Goal: Task Accomplishment & Management: Use online tool/utility

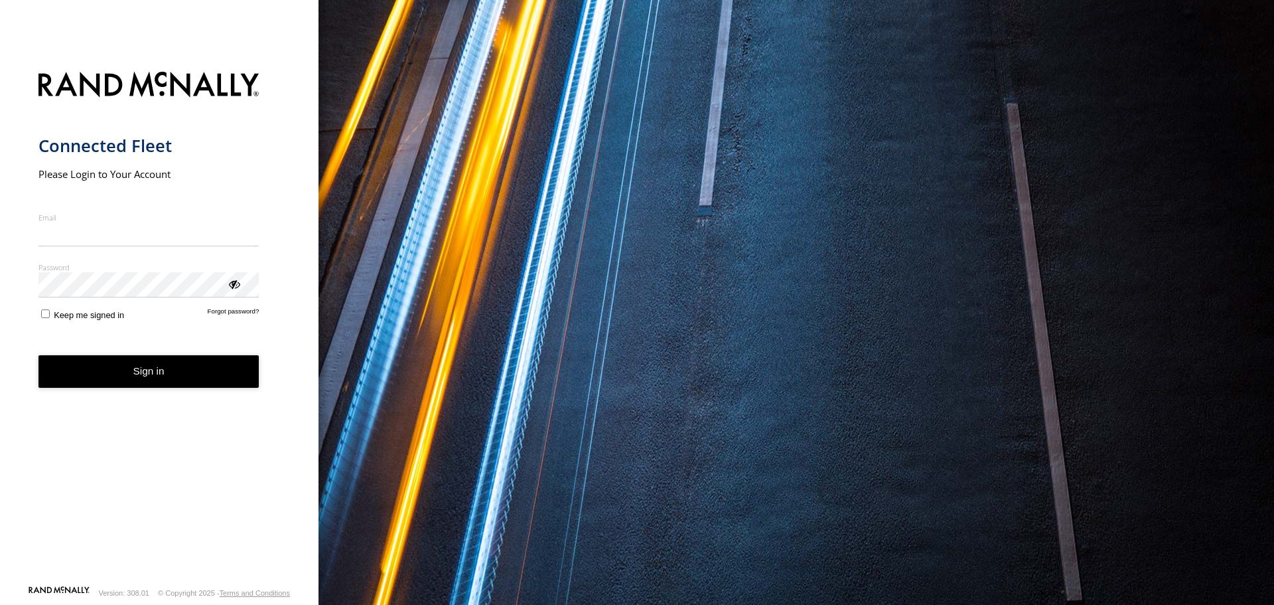
type input "**********"
click at [137, 383] on button "Sign in" at bounding box center [148, 371] width 221 height 33
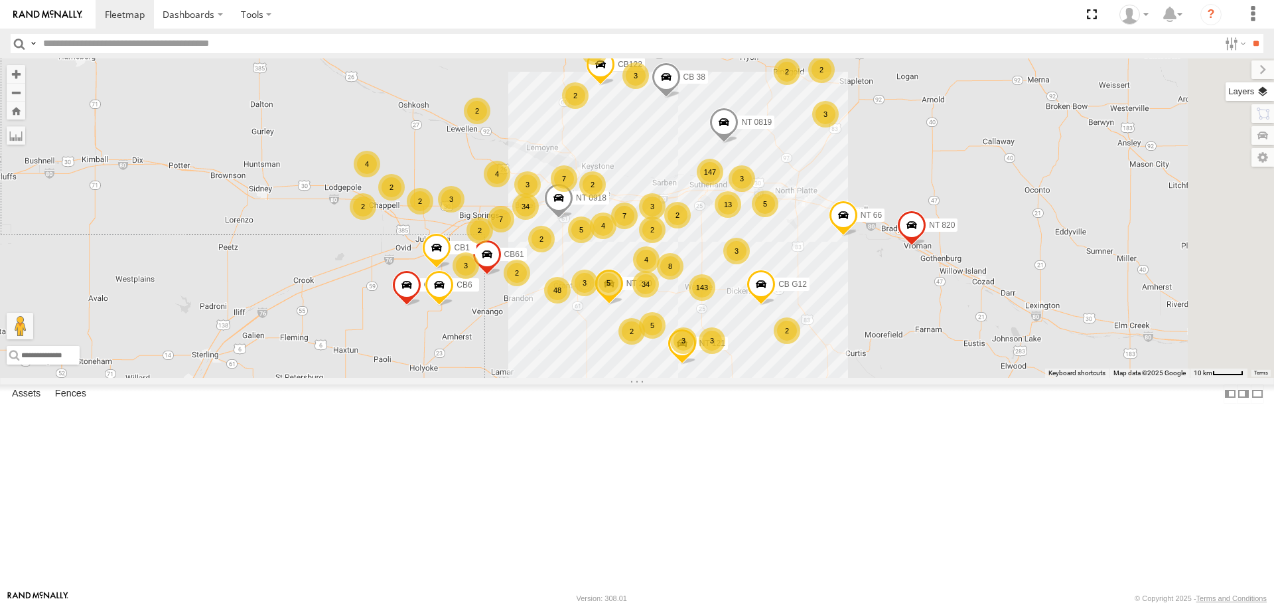
click at [1264, 93] on label at bounding box center [1250, 91] width 48 height 19
click at [0, 0] on span "Basemaps" at bounding box center [0, 0] width 0 height 0
click at [0, 0] on span "Satellite + Roadmap" at bounding box center [0, 0] width 0 height 0
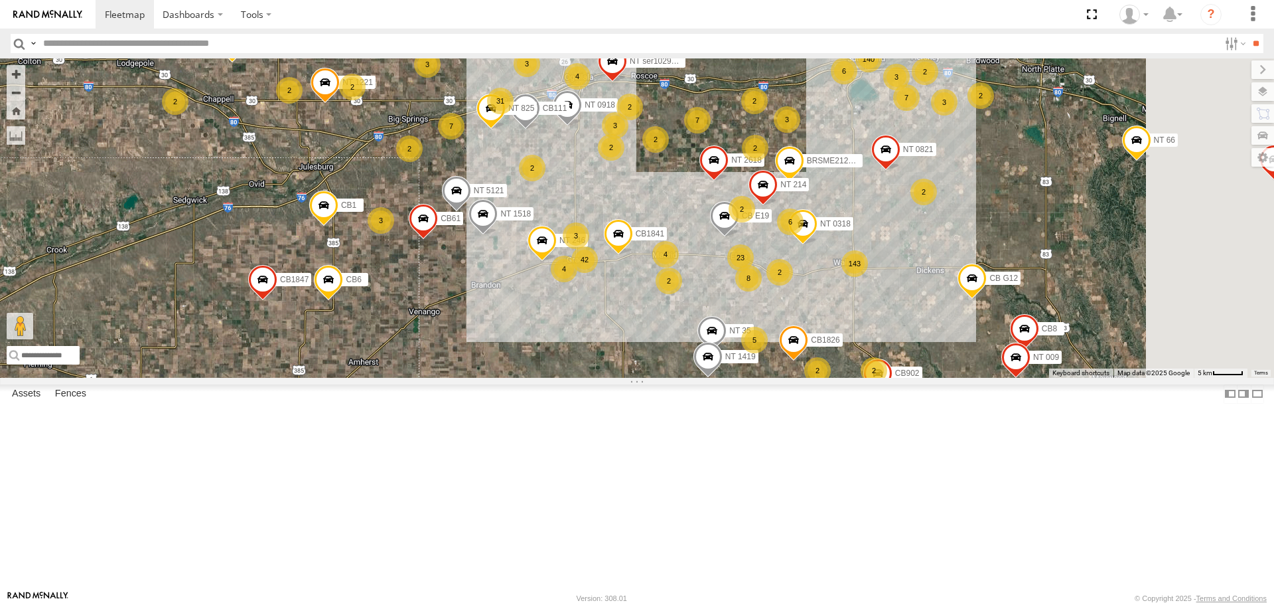
drag, startPoint x: 717, startPoint y: 394, endPoint x: 662, endPoint y: 400, distance: 55.4
click at [662, 377] on div "CB1847 CB6 NT 121 CB G12 NT 0918 CB61 NT 820 CB1 CB122 NT 66 NT 0819 CB 38 CB18…" at bounding box center [637, 217] width 1274 height 319
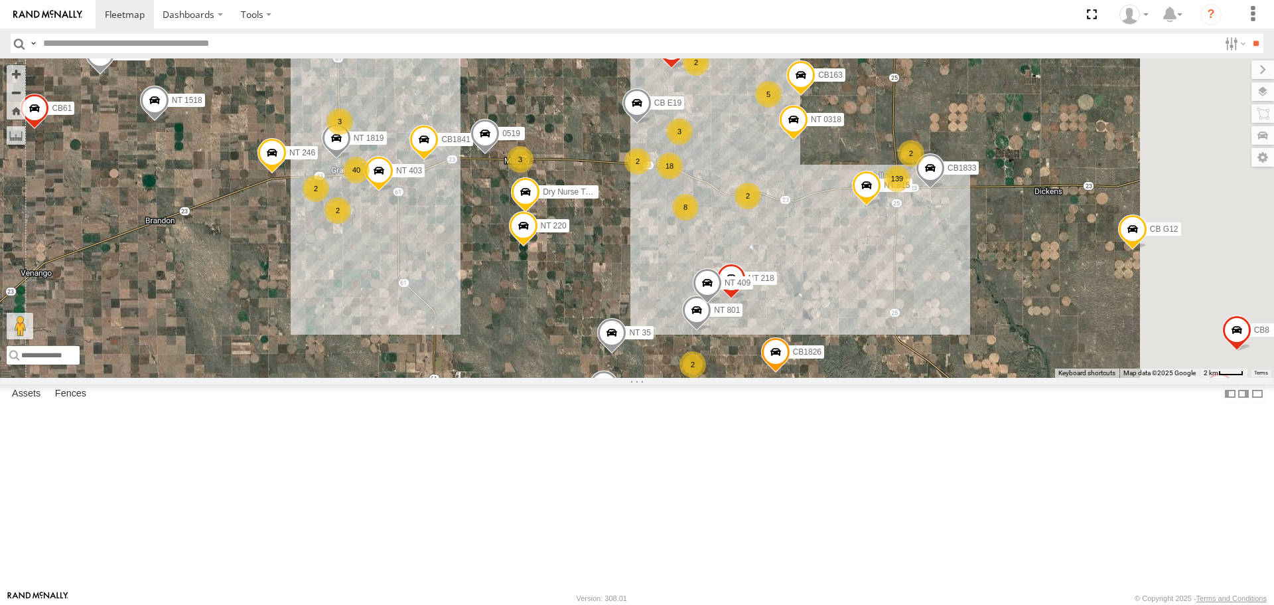
drag, startPoint x: 437, startPoint y: 392, endPoint x: 380, endPoint y: 316, distance: 94.4
click at [380, 316] on div "CB1847 CB6 NT 121 CB G12 NT 0918 CB61 NT 820 CB1 CB122 NT 66 NT 0819 CB 38 CB18…" at bounding box center [637, 217] width 1274 height 319
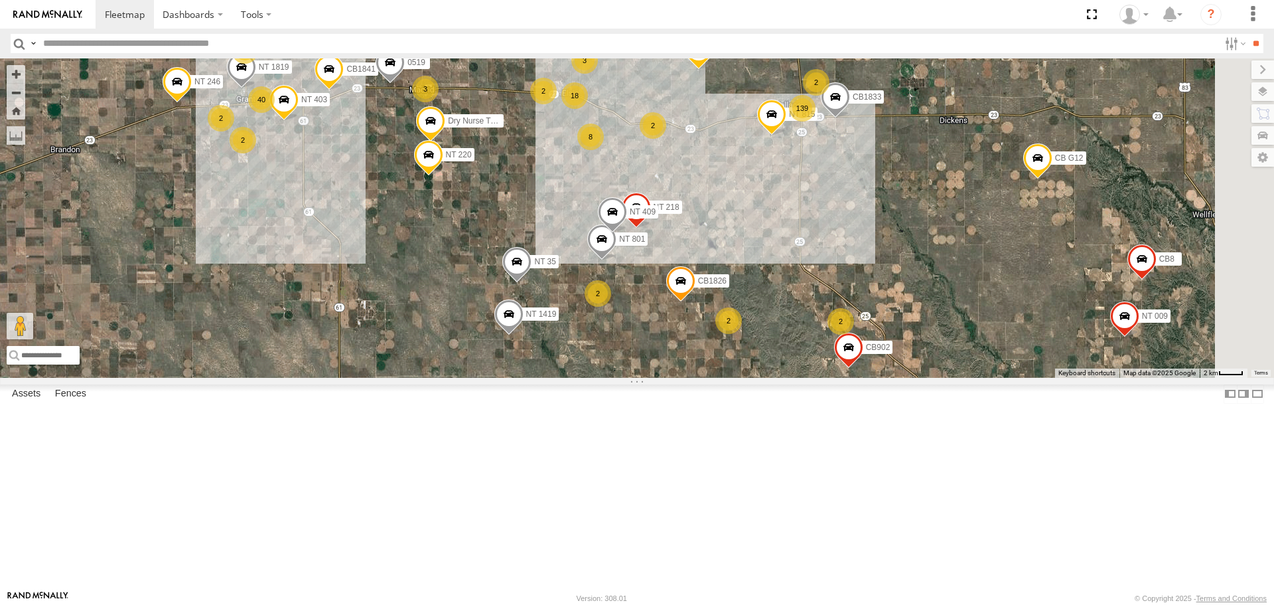
drag, startPoint x: 666, startPoint y: 459, endPoint x: 571, endPoint y: 388, distance: 118.5
click at [571, 377] on div "CB1847 CB6 NT 121 CB G12 NT 0918 CB61 NT 820 CB1 CB122 NT 66 NT 0819 CB 38 CB18…" at bounding box center [637, 217] width 1274 height 319
click at [612, 307] on div "2" at bounding box center [598, 293] width 27 height 27
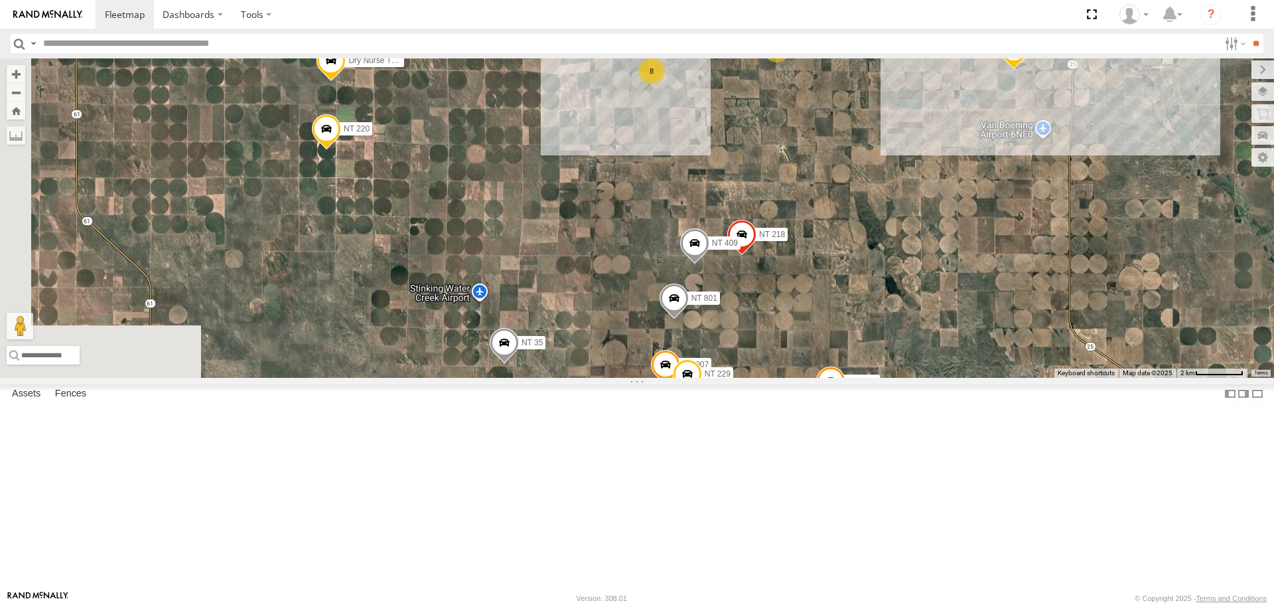
drag, startPoint x: 510, startPoint y: 439, endPoint x: 782, endPoint y: 538, distance: 289.5
click at [782, 377] on div "CB1847 CB6 NT 121 CB G12 NT 0918 CB61 NT 820 CB1 CB122 NT 66 NT 0819 CB 38 CB18…" at bounding box center [637, 217] width 1274 height 319
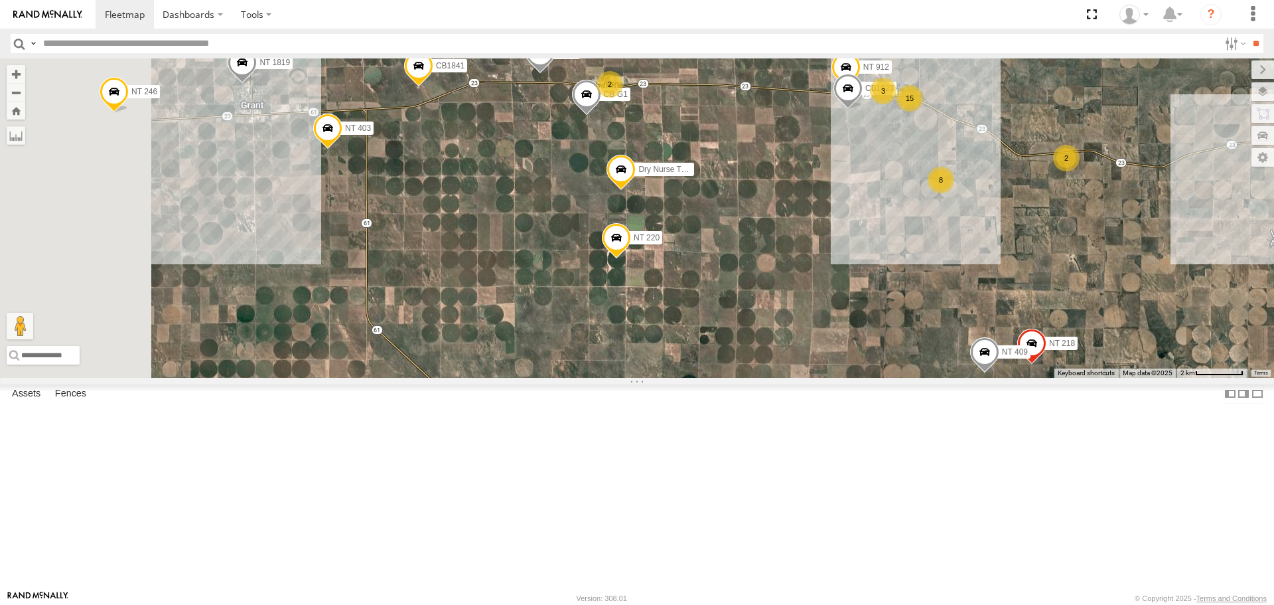
drag, startPoint x: 603, startPoint y: 406, endPoint x: 830, endPoint y: 500, distance: 245.8
click at [830, 377] on div "CB1847 CB6 NT 121 CB G12 NT 0918 CB61 NT 820 CB1 CB122 NT 66 NT 0819 CB 38 CB18…" at bounding box center [637, 217] width 1274 height 319
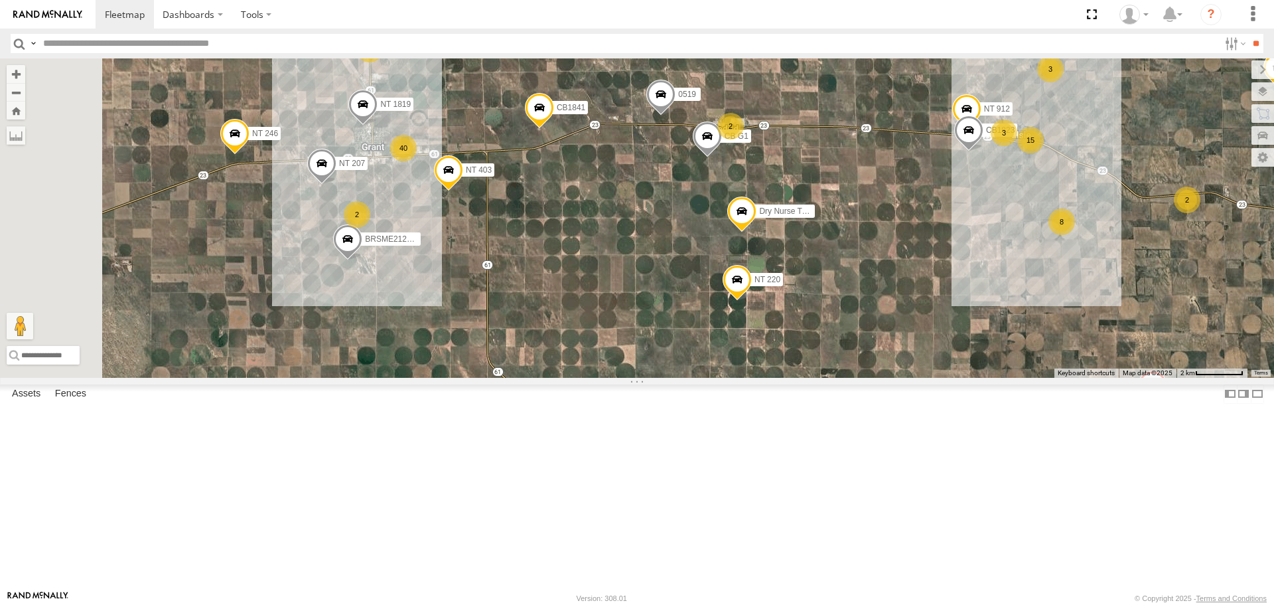
drag, startPoint x: 581, startPoint y: 352, endPoint x: 697, endPoint y: 394, distance: 123.2
click at [697, 377] on div "CB1847 CB6 NT 121 CB G12 NT 0918 CB61 NT 820 CB1 CB122 NT 66 NT 0819 CB 38 CB18…" at bounding box center [637, 217] width 1274 height 319
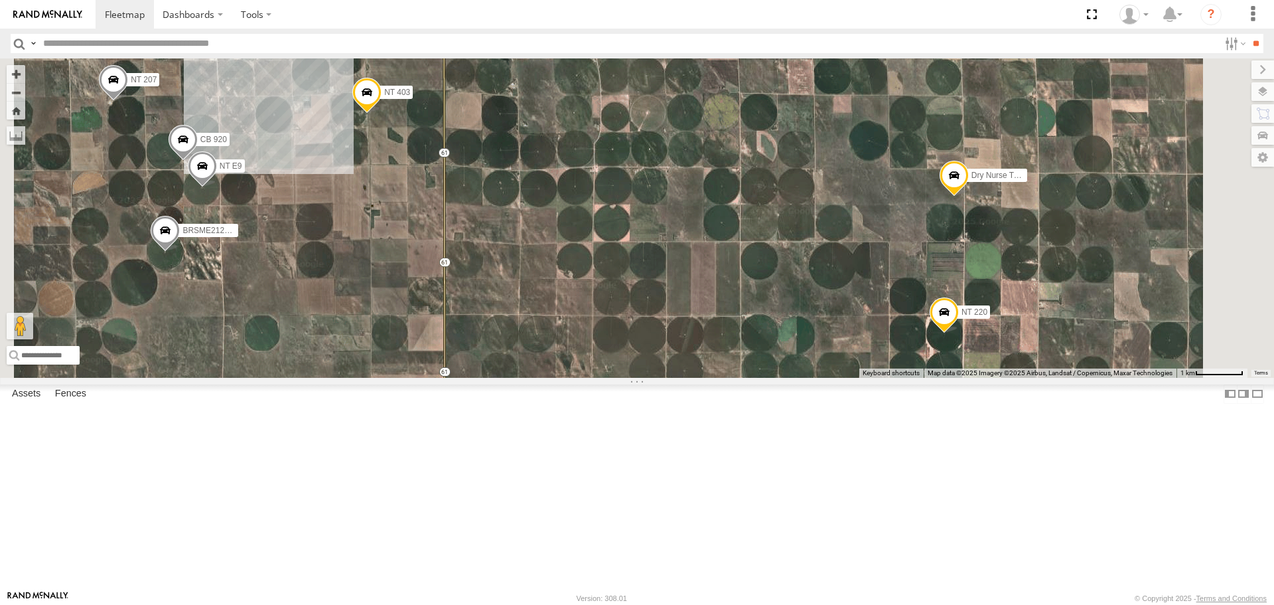
drag, startPoint x: 546, startPoint y: 369, endPoint x: 496, endPoint y: 331, distance: 63.0
click at [488, 340] on div "CB1847 CB6 NT 121 CB G12 NT 0918 CB61 NT 820 CB1 CB122 NT 66 NT 0819 CB 38 CB18…" at bounding box center [637, 217] width 1274 height 319
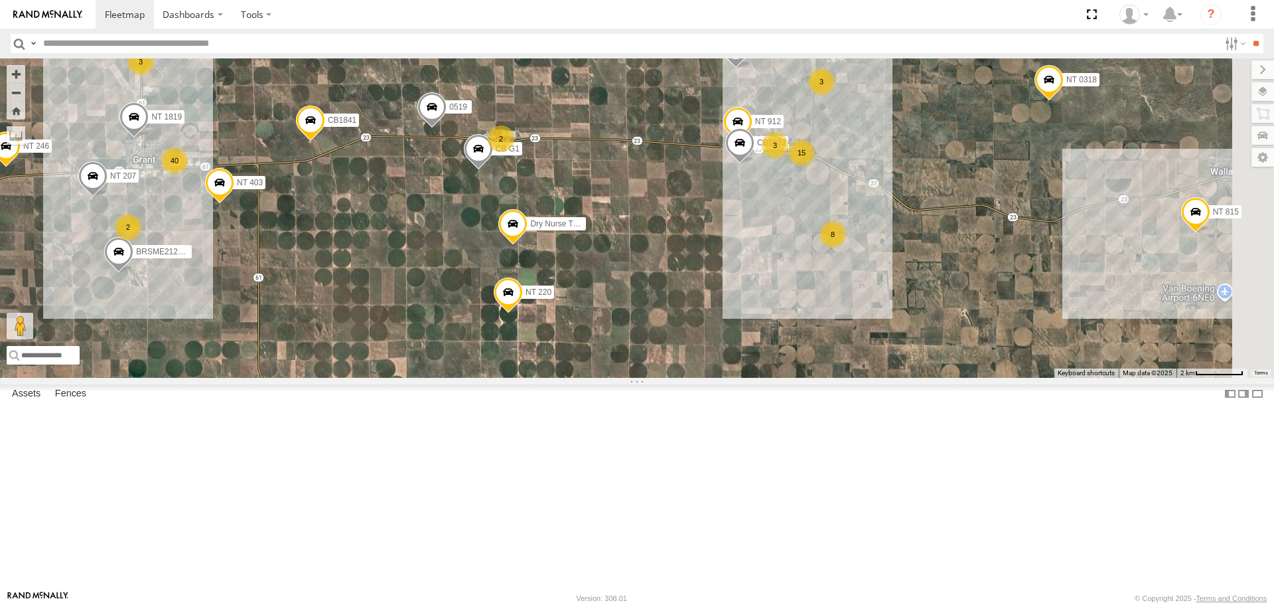
drag, startPoint x: 787, startPoint y: 411, endPoint x: 633, endPoint y: 417, distance: 154.1
click at [634, 377] on div "CB1847 CB6 NT 121 CB G12 NT 0918 CB61 NT 820 CB1 CB122 NT 66 NT 0819 CB 38 CB18…" at bounding box center [637, 217] width 1274 height 319
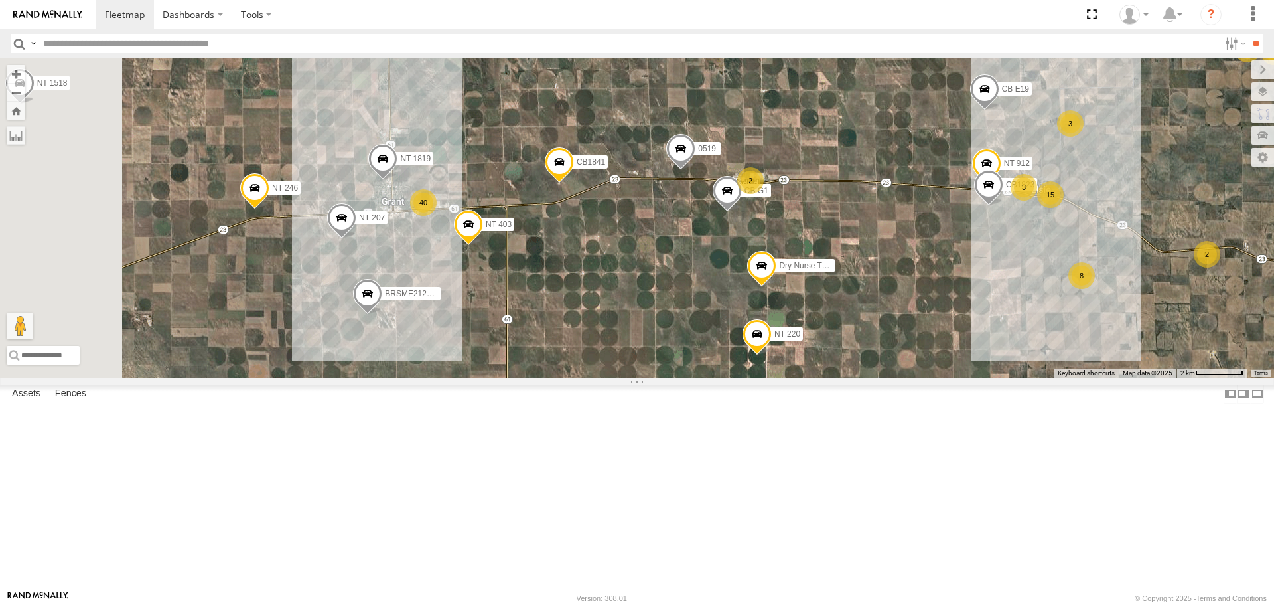
drag, startPoint x: 441, startPoint y: 364, endPoint x: 701, endPoint y: 403, distance: 263.6
click at [701, 377] on div "CB1847 CB6 NT 121 CB G12 NT 0918 CB61 NT 820 CB1 CB122 NT 66 NT 0819 CB 38 CB18…" at bounding box center [637, 217] width 1274 height 319
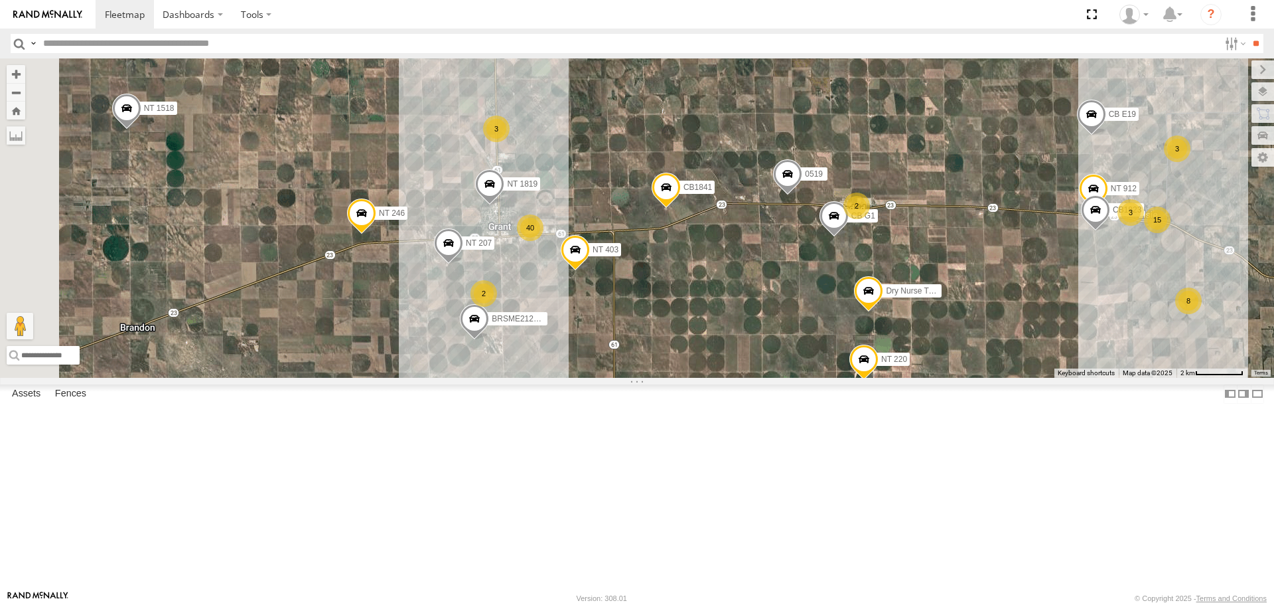
drag, startPoint x: 591, startPoint y: 362, endPoint x: 696, endPoint y: 388, distance: 108.8
click at [696, 377] on div "CB1847 CB6 NT 121 CB G12 NT 0918 CB61 NT 820 CB1 CB122 NT 66 NT 0819 CB 38 CB18…" at bounding box center [637, 217] width 1274 height 319
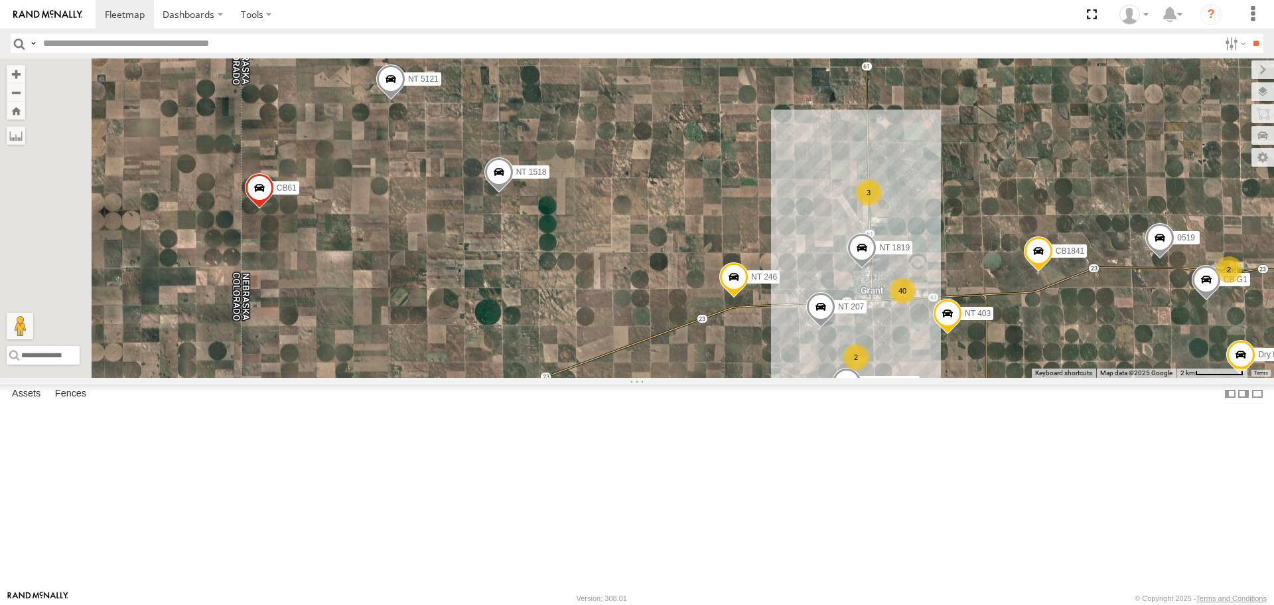
drag, startPoint x: 527, startPoint y: 377, endPoint x: 835, endPoint y: 436, distance: 313.5
click at [835, 377] on div "CB1847 CB6 NT 121 CB G12 NT 0918 CB61 NT 820 CB1 CB122 NT 66 NT 0819 CB 38 CB18…" at bounding box center [637, 217] width 1274 height 319
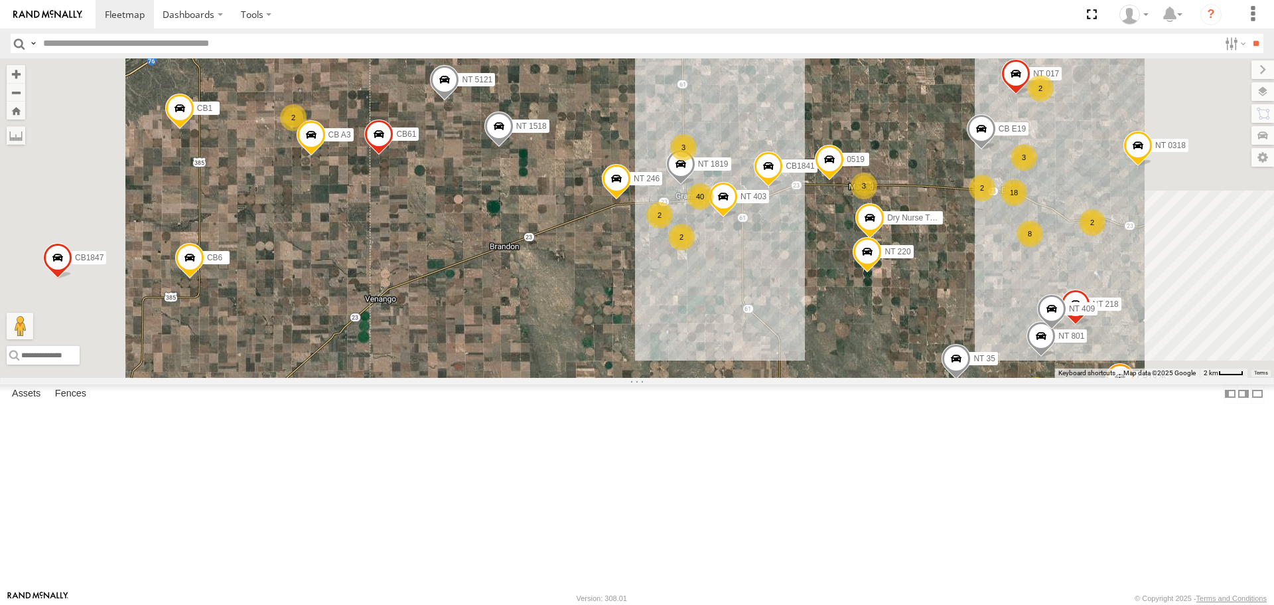
drag, startPoint x: 720, startPoint y: 403, endPoint x: 694, endPoint y: 441, distance: 46.8
click at [694, 377] on div "CB1847 CB6 NT 121 CB G12 NT 0918 CB61 NT 820 CB1 CB122 NT 66 NT 0819 CB 38 CB18…" at bounding box center [637, 217] width 1274 height 319
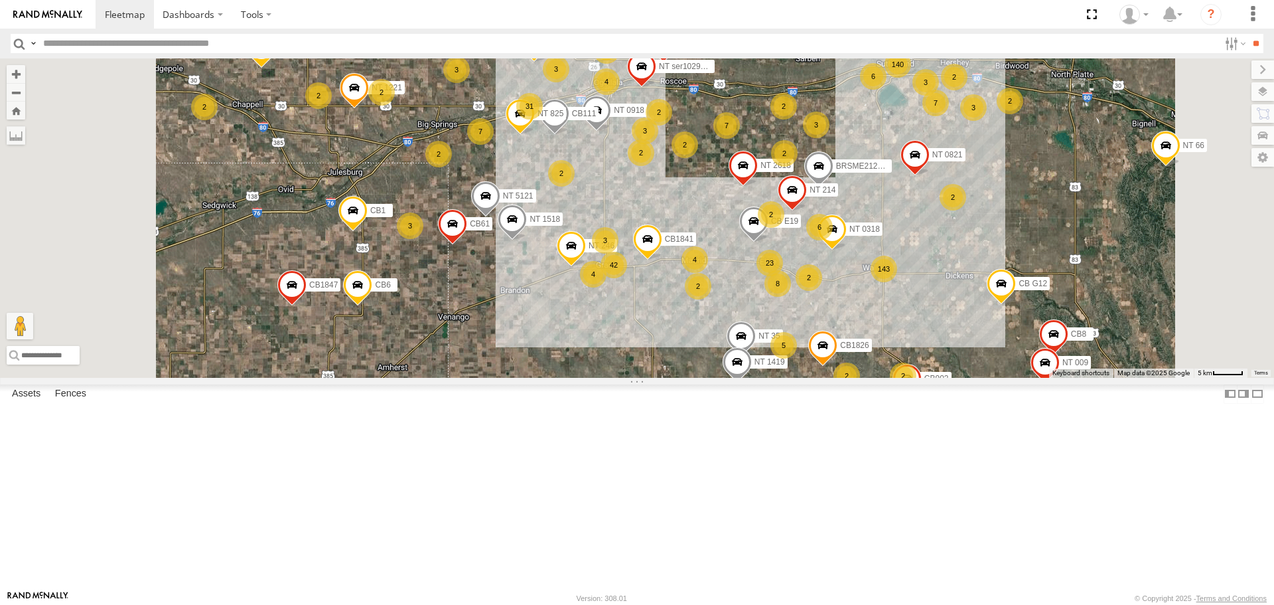
click at [619, 254] on div "3" at bounding box center [605, 240] width 27 height 27
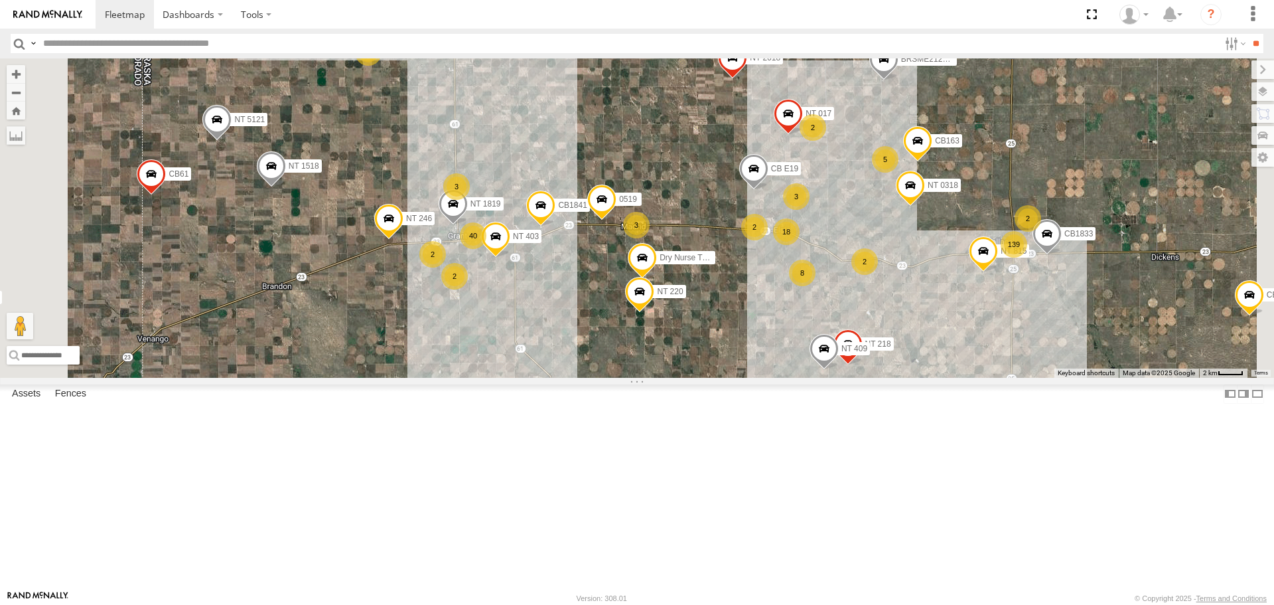
drag, startPoint x: 706, startPoint y: 506, endPoint x: 660, endPoint y: 372, distance: 142.3
click at [660, 372] on div "CB1847 CB6 NT 121 CB G12 NT 0918 CB61 NT 820 CB1 CB122 NT 66 NT 0819 CB 38 CB18…" at bounding box center [637, 217] width 1274 height 319
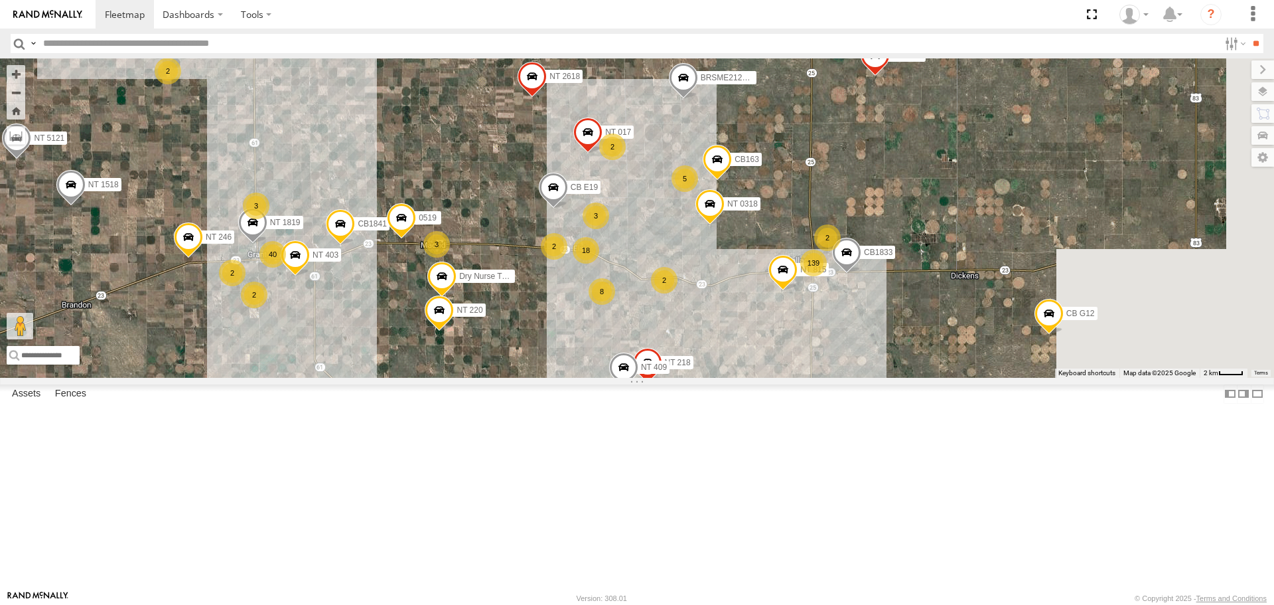
drag, startPoint x: 723, startPoint y: 399, endPoint x: 522, endPoint y: 412, distance: 200.9
click at [522, 377] on div "CB1847 CB6 NT 121 CB G12 NT 0918 CB61 NT 820 CB1 CB122 NT 66 NT 0819 CB 38 CB18…" at bounding box center [637, 217] width 1274 height 319
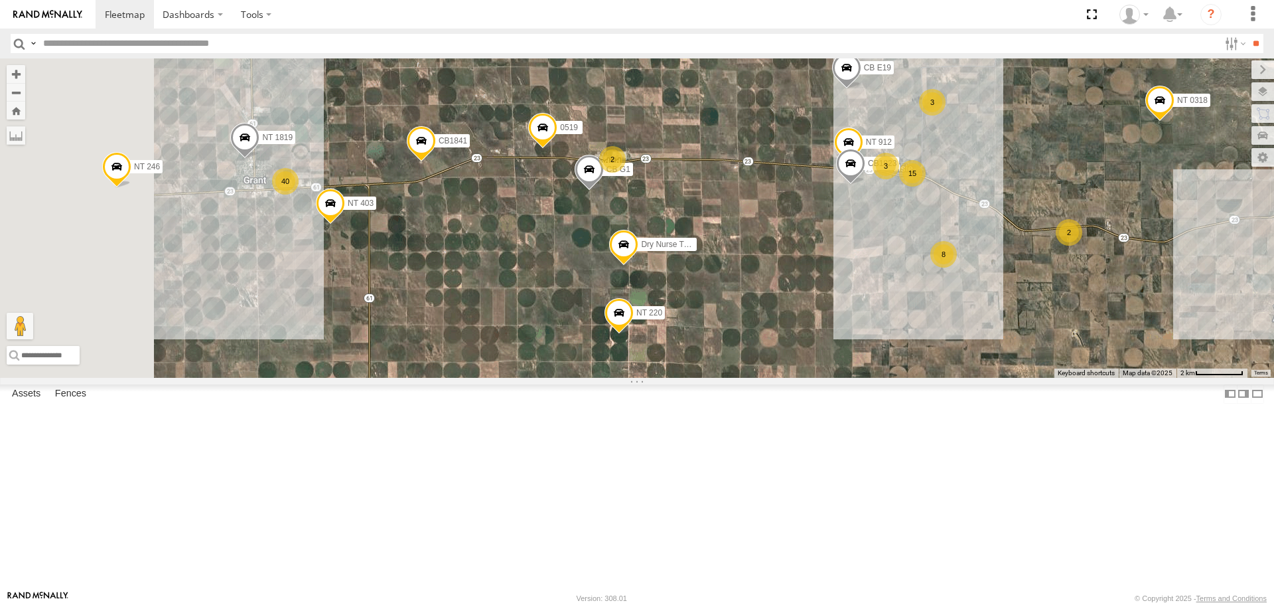
drag, startPoint x: 487, startPoint y: 397, endPoint x: 626, endPoint y: 385, distance: 139.9
click at [626, 377] on div "CB1847 CB6 NT 121 CB G12 NT 0918 CB61 NT 820 CB1 CB122 NT 66 NT 0819 CB 38 CB18…" at bounding box center [637, 217] width 1274 height 319
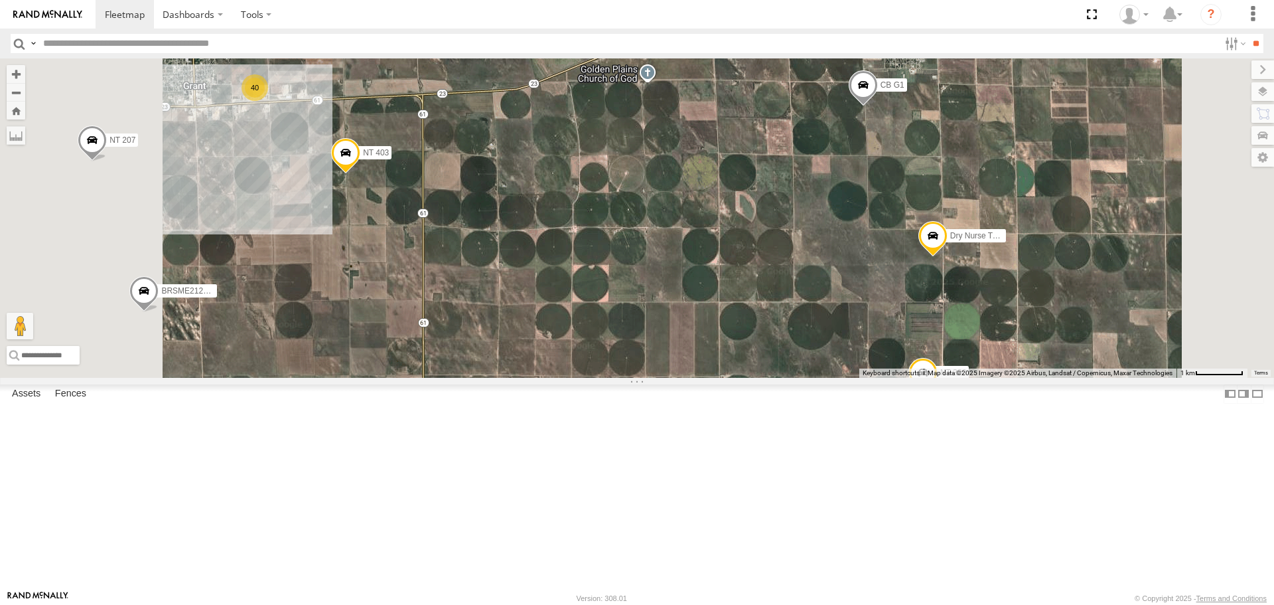
drag, startPoint x: 489, startPoint y: 354, endPoint x: 528, endPoint y: 377, distance: 44.6
click at [528, 377] on div "CB1847 CB6 NT 121 CB G12 NT 0918 CB61 NT 820 CB1 CB122 NT 66 NT 0819 CB 38 CB18…" at bounding box center [637, 217] width 1274 height 319
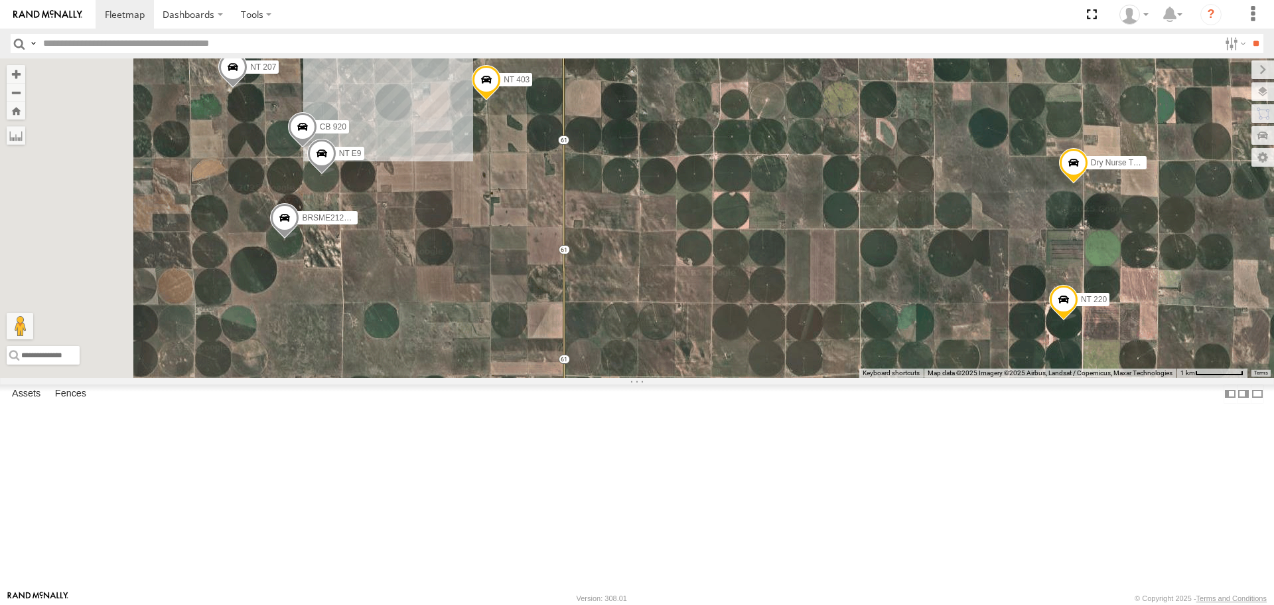
drag, startPoint x: 505, startPoint y: 376, endPoint x: 635, endPoint y: 324, distance: 140.2
click at [635, 324] on div "CB1847 CB6 NT 121 CB G12 NT 0918 CB61 NT 820 CB1 CB122 NT 66 NT 0819 CB 38 CB18…" at bounding box center [637, 217] width 1274 height 319
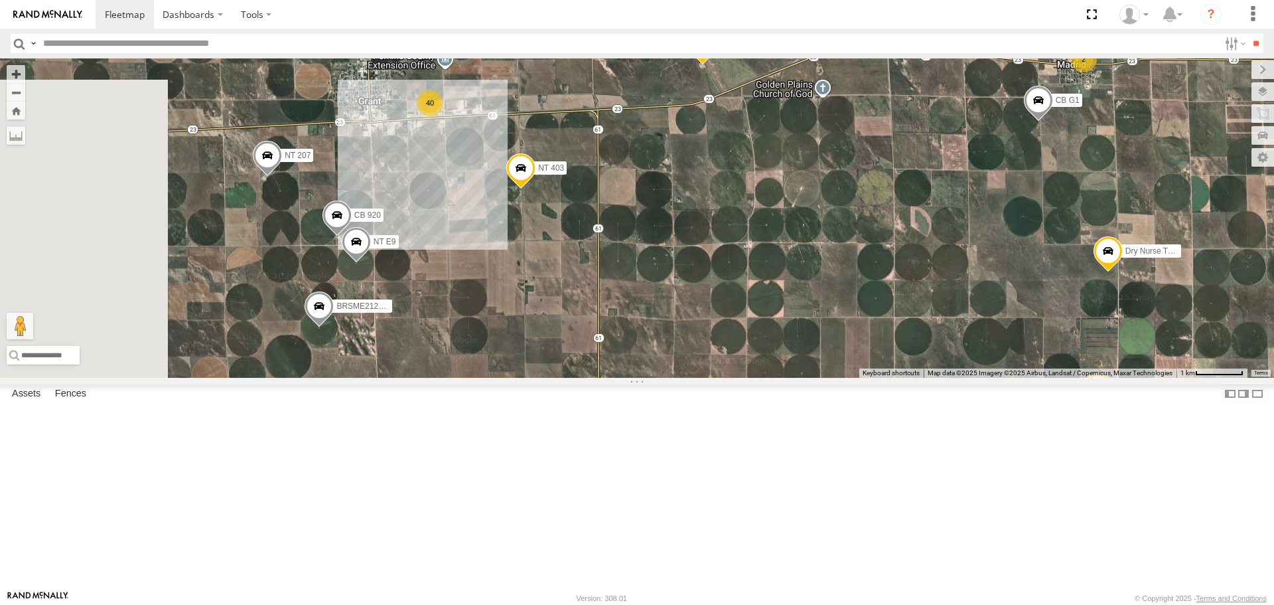
drag, startPoint x: 551, startPoint y: 280, endPoint x: 605, endPoint y: 357, distance: 93.9
click at [605, 357] on div "CB1841 40 NT 207 2 CB 920 NT E9 BRSME21213419025721 CB G1 NT 403 Dry Nurse Trai…" at bounding box center [637, 217] width 1274 height 319
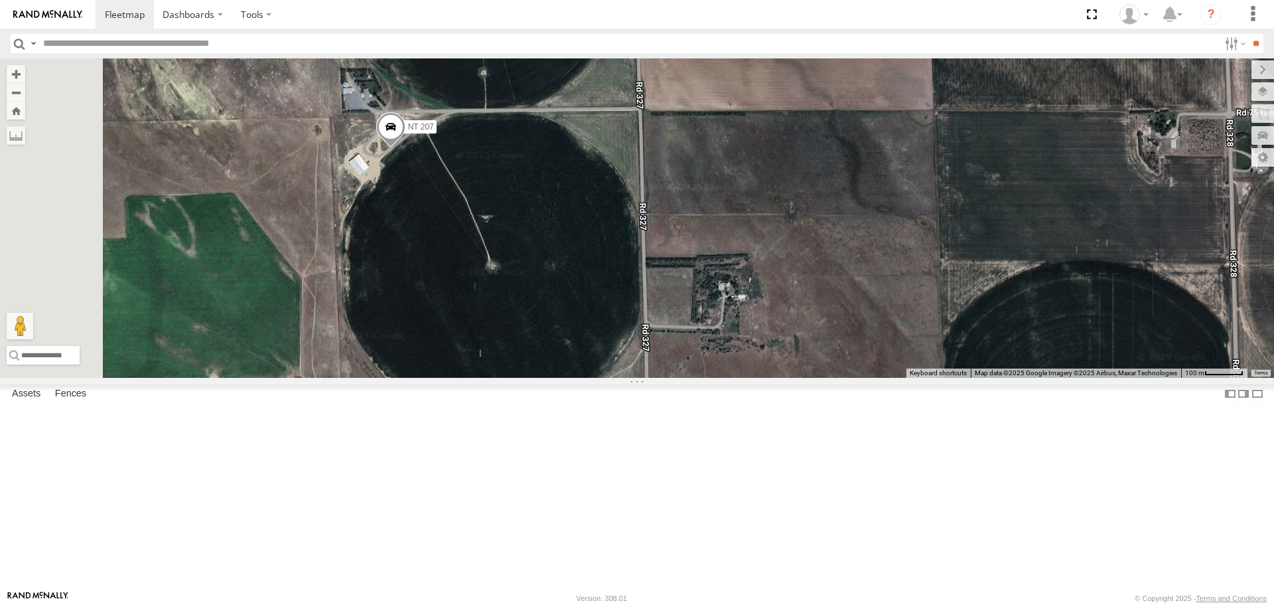
drag, startPoint x: 524, startPoint y: 234, endPoint x: 795, endPoint y: 336, distance: 290.0
click at [795, 336] on div "CB1841 NT 207 CB 920 NT E9 BRSME21213419025721 CB G1 NT 403 Dry Nurse Trailer N…" at bounding box center [637, 217] width 1274 height 319
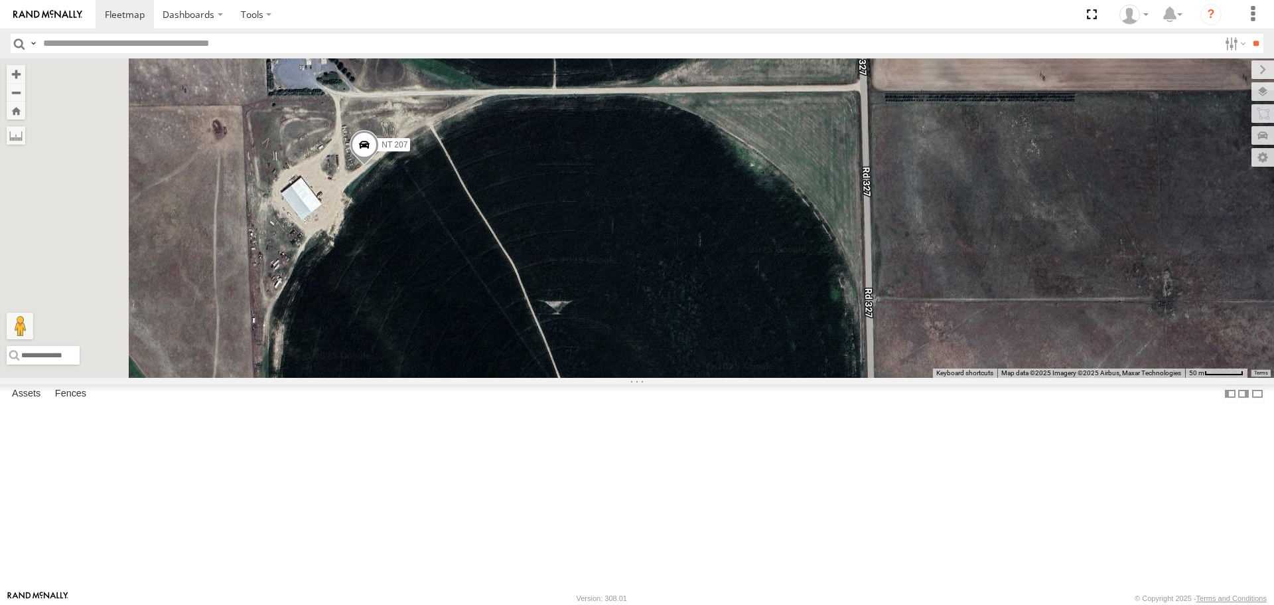
drag, startPoint x: 545, startPoint y: 238, endPoint x: 714, endPoint y: 321, distance: 188.5
click at [714, 321] on div "CB1841 NT 207 CB 920 NT E9 BRSME21213419025721 CB G1 NT 403 Dry Nurse Trailer N…" at bounding box center [637, 217] width 1274 height 319
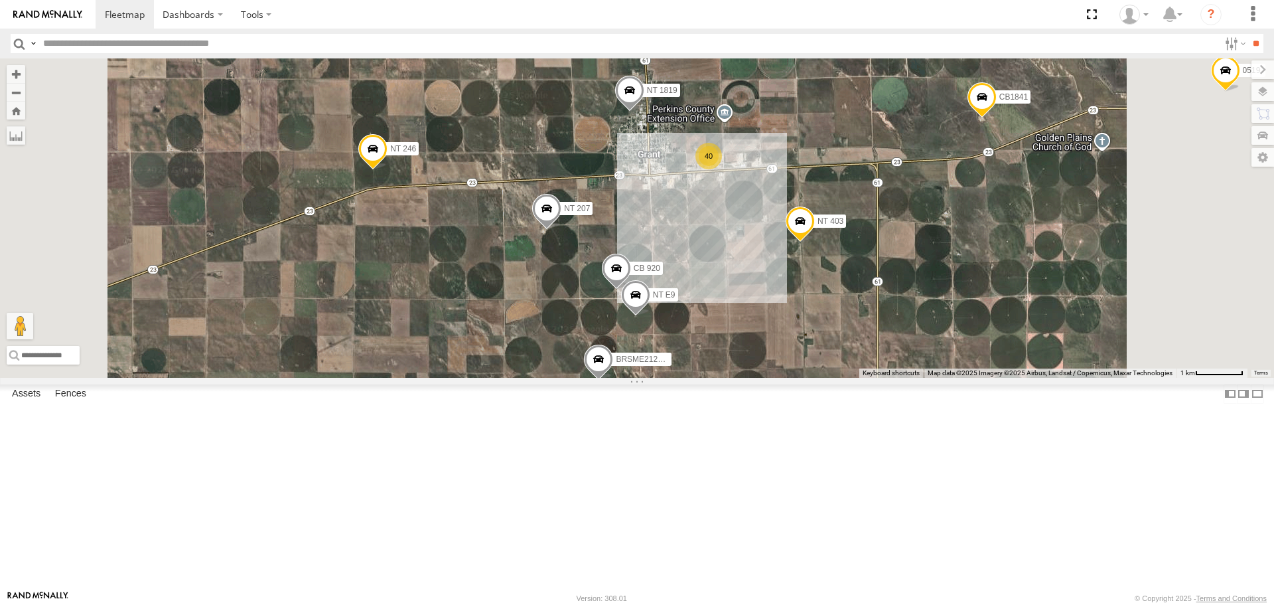
drag, startPoint x: 563, startPoint y: 283, endPoint x: 566, endPoint y: 304, distance: 21.5
click at [573, 311] on div "CB1841 NT 207 CB 920 NT E9 BRSME21213419025721 CB G1 NT 403 Dry Nurse Trailer N…" at bounding box center [637, 217] width 1274 height 319
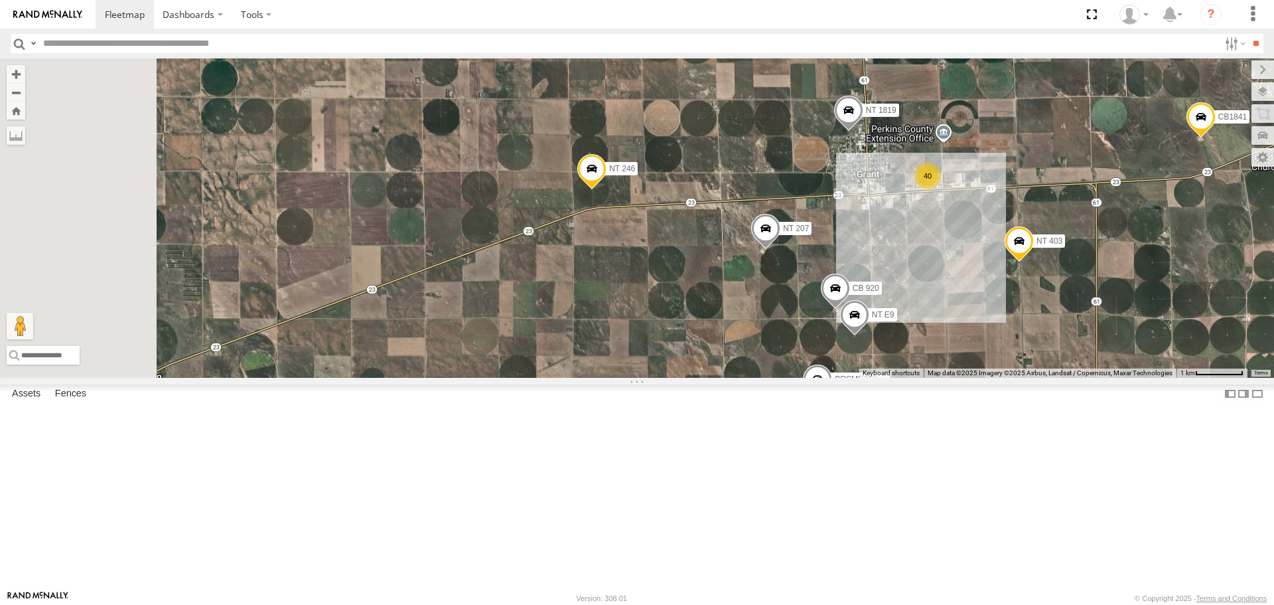
drag, startPoint x: 538, startPoint y: 287, endPoint x: 774, endPoint y: 303, distance: 236.8
click at [771, 303] on div "CB1841 NT 207 CB 920 NT E9 BRSME21213419025721 CB G1 NT 403 Dry Nurse Trailer N…" at bounding box center [637, 217] width 1274 height 319
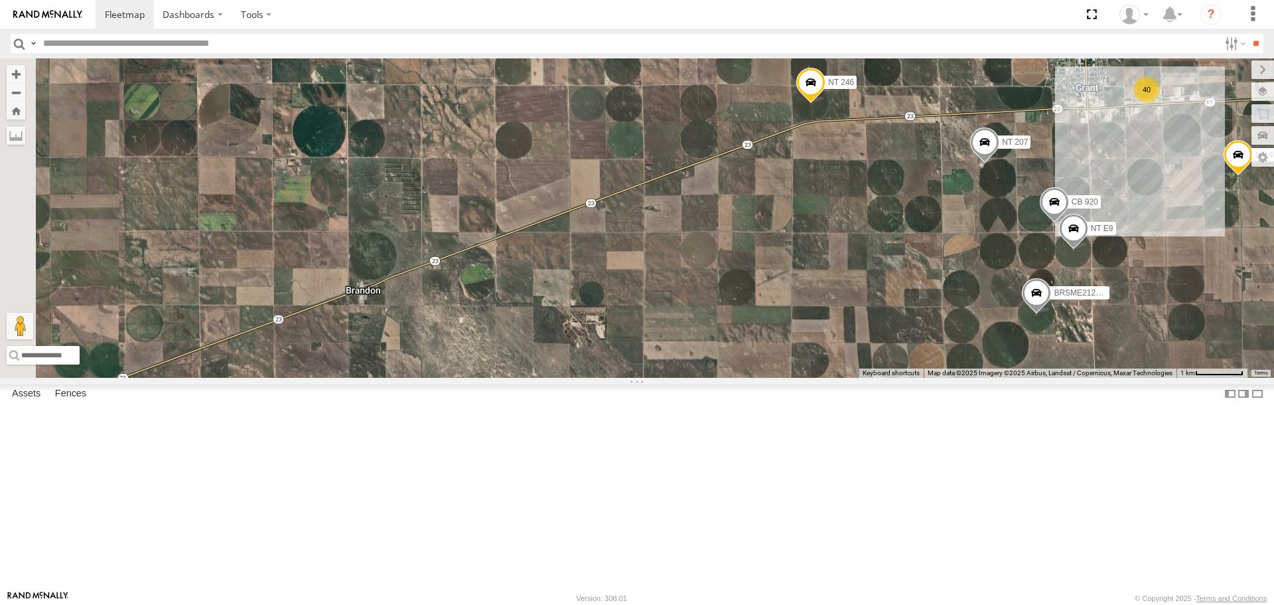
drag, startPoint x: 567, startPoint y: 289, endPoint x: 695, endPoint y: 213, distance: 148.2
click at [695, 213] on div "CB1841 NT 207 CB 920 NT E9 BRSME21213419025721 CB G1 NT 403 Dry Nurse Trailer N…" at bounding box center [637, 217] width 1274 height 319
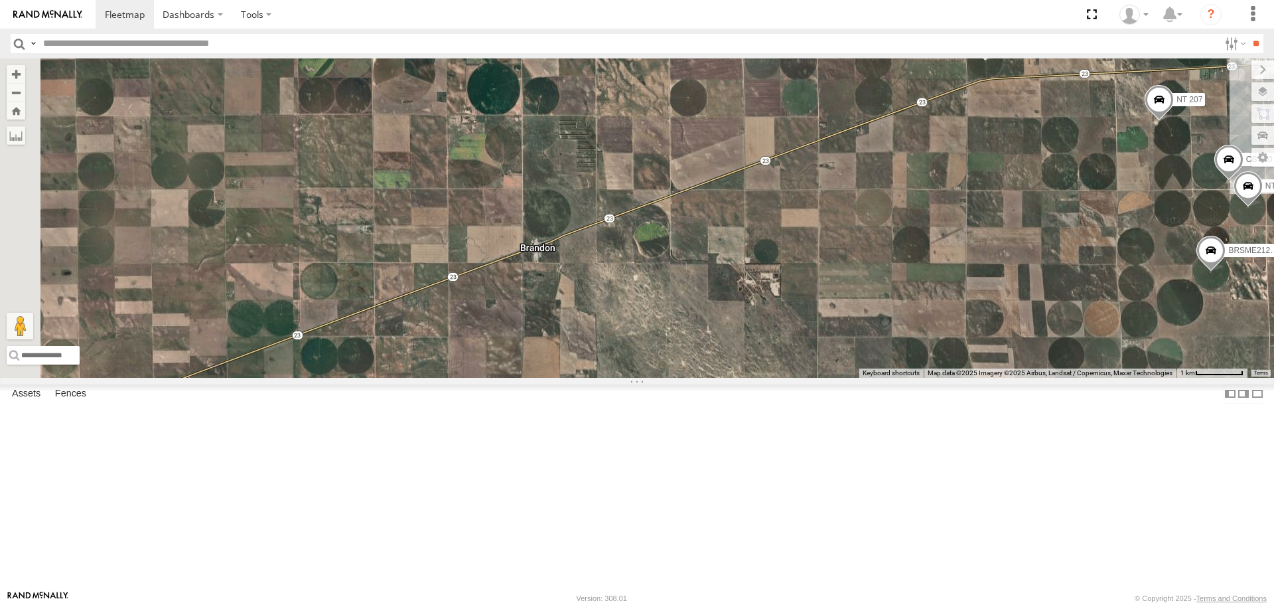
drag, startPoint x: 551, startPoint y: 310, endPoint x: 722, endPoint y: 269, distance: 175.3
click at [722, 269] on div "CB1841 NT 207 CB 920 NT E9 BRSME21213419025721 CB G1 NT 403 Dry Nurse Trailer N…" at bounding box center [637, 217] width 1274 height 319
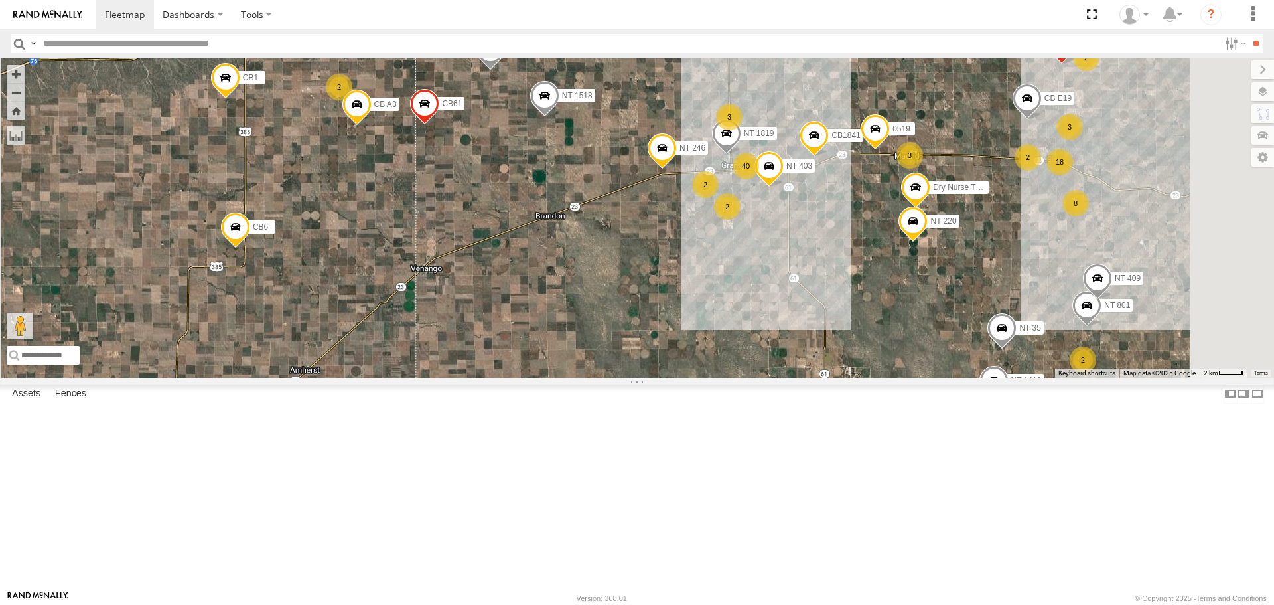
drag, startPoint x: 723, startPoint y: 307, endPoint x: 631, endPoint y: 410, distance: 137.7
click at [632, 377] on div "CB1841 NT 403 Dry Nurse Trailer NT 220 0519 NT 1819 NT 246 NT 1518 CB61 CB A3 1…" at bounding box center [637, 217] width 1274 height 319
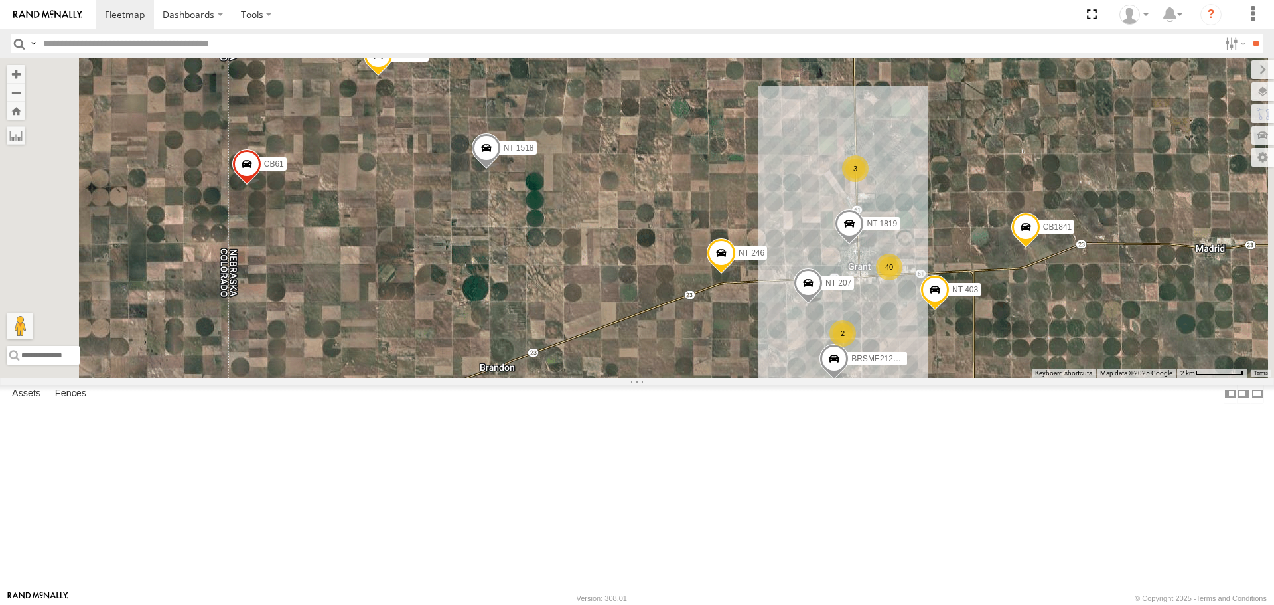
click at [0, 309] on html "Dashboards" at bounding box center [637, 302] width 1274 height 605
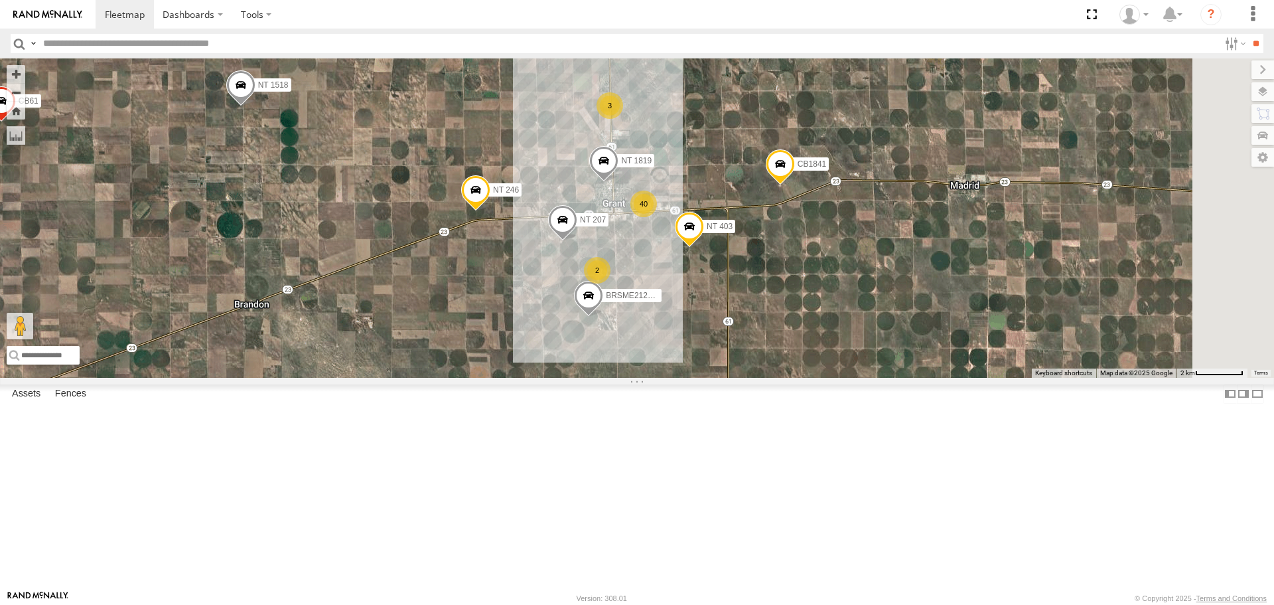
drag, startPoint x: 892, startPoint y: 423, endPoint x: 639, endPoint y: 362, distance: 260.1
click at [639, 362] on div "CB1841 40 NT 207 2 NT 1518 NT 246 BRSME21213419025721 CB61 3 NT 403 NT 1819 NT …" at bounding box center [637, 217] width 1274 height 319
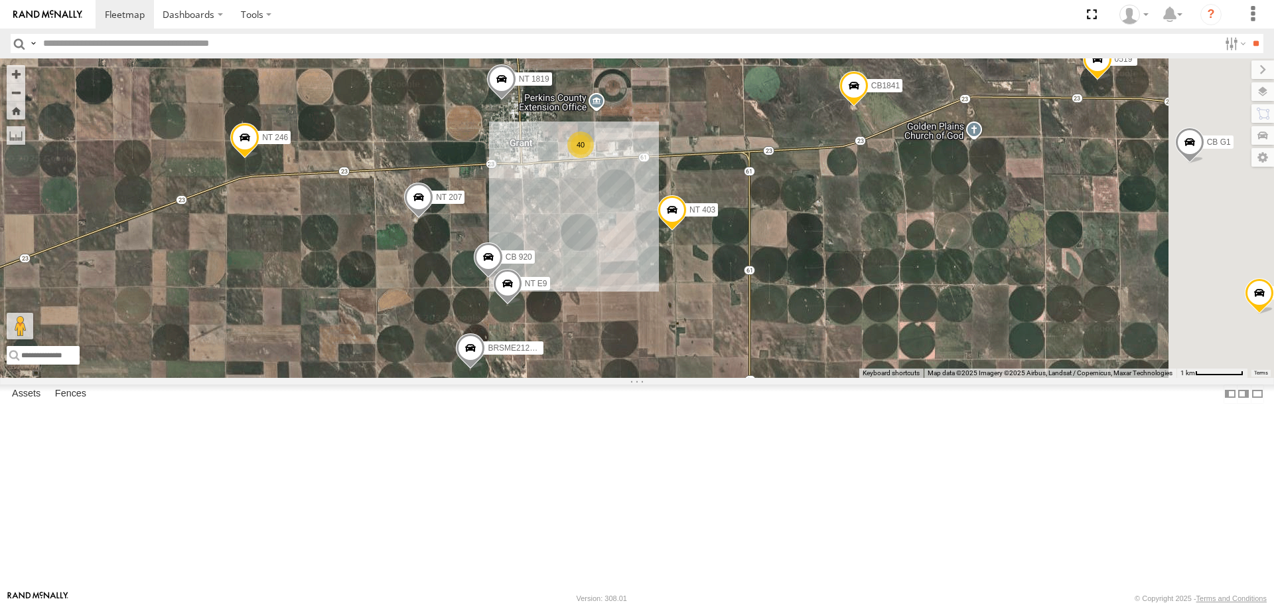
drag, startPoint x: 984, startPoint y: 311, endPoint x: 816, endPoint y: 318, distance: 168.0
click at [816, 318] on div "CB1841 NT 207 NT 1518 NT 246 BRSME21213419025721 CB61 NT 403 NT 1819 NT 5121 CB…" at bounding box center [637, 217] width 1274 height 319
click at [843, 35] on input "text" at bounding box center [628, 43] width 1181 height 19
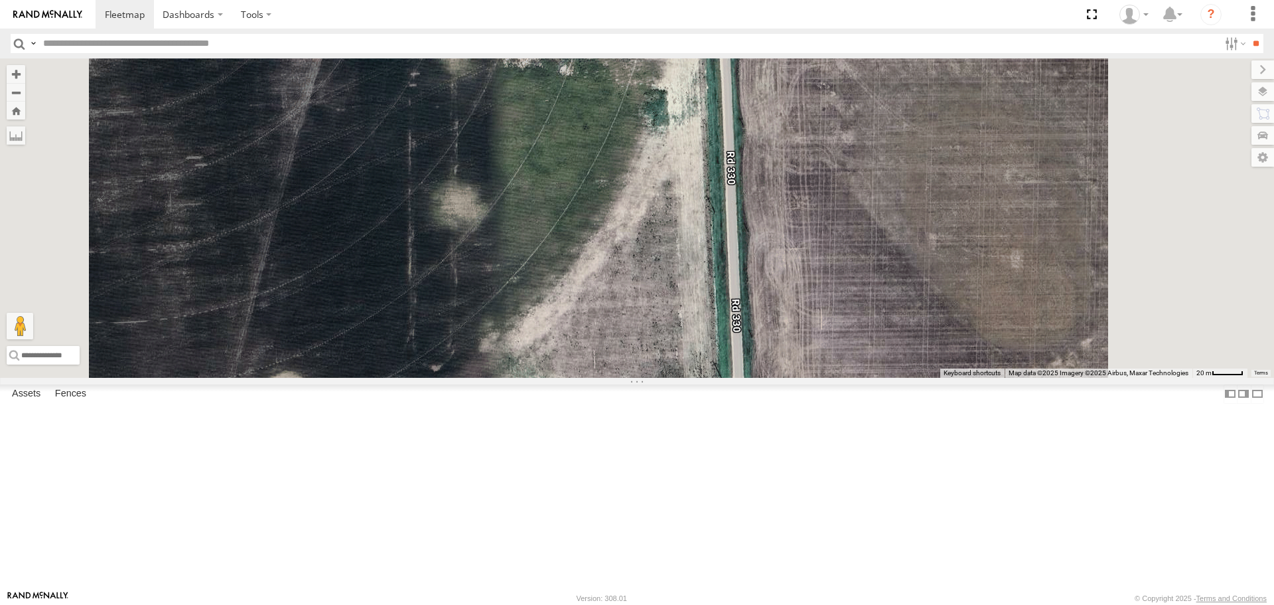
drag, startPoint x: 838, startPoint y: 99, endPoint x: 760, endPoint y: 437, distance: 346.6
click at [767, 377] on div "CB1841 NT 207 CB 920 NT E9 NT 246 BRSME21213419025721 NT 403 0519 NT 1819" at bounding box center [637, 217] width 1274 height 319
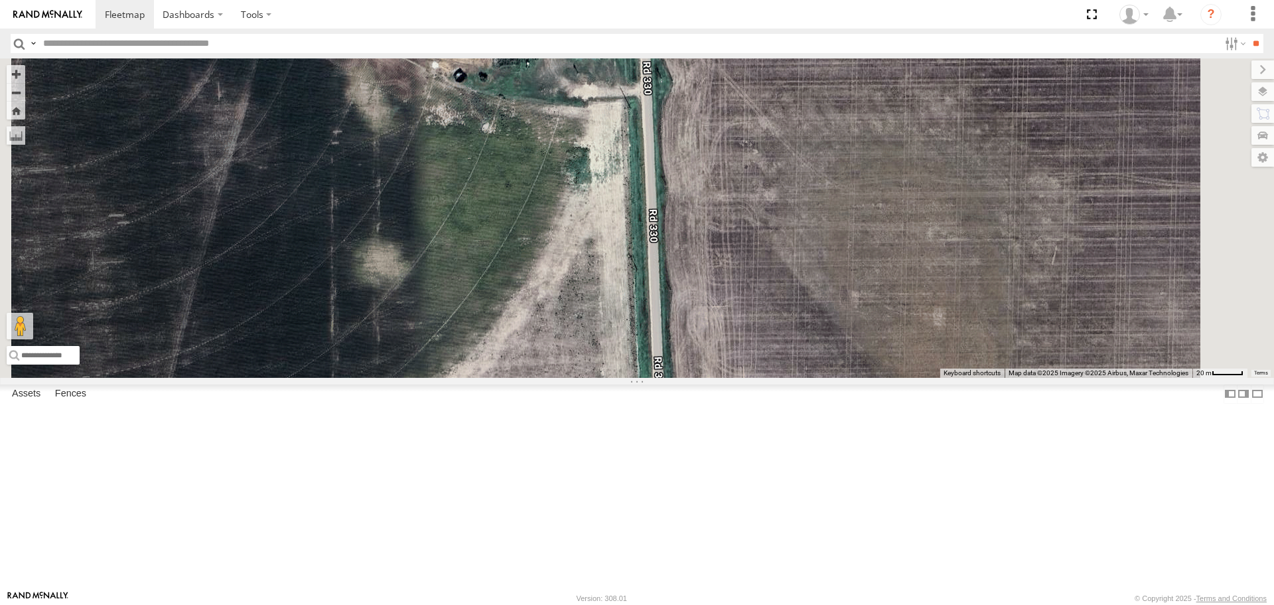
drag, startPoint x: 804, startPoint y: 274, endPoint x: 743, endPoint y: 325, distance: 79.6
click at [744, 333] on div "CB1841 NT 207 CB 920 NT E9 NT 246 BRSME21213419025721 NT 403 0519 NT 1819" at bounding box center [637, 217] width 1274 height 319
